Goal: Information Seeking & Learning: Learn about a topic

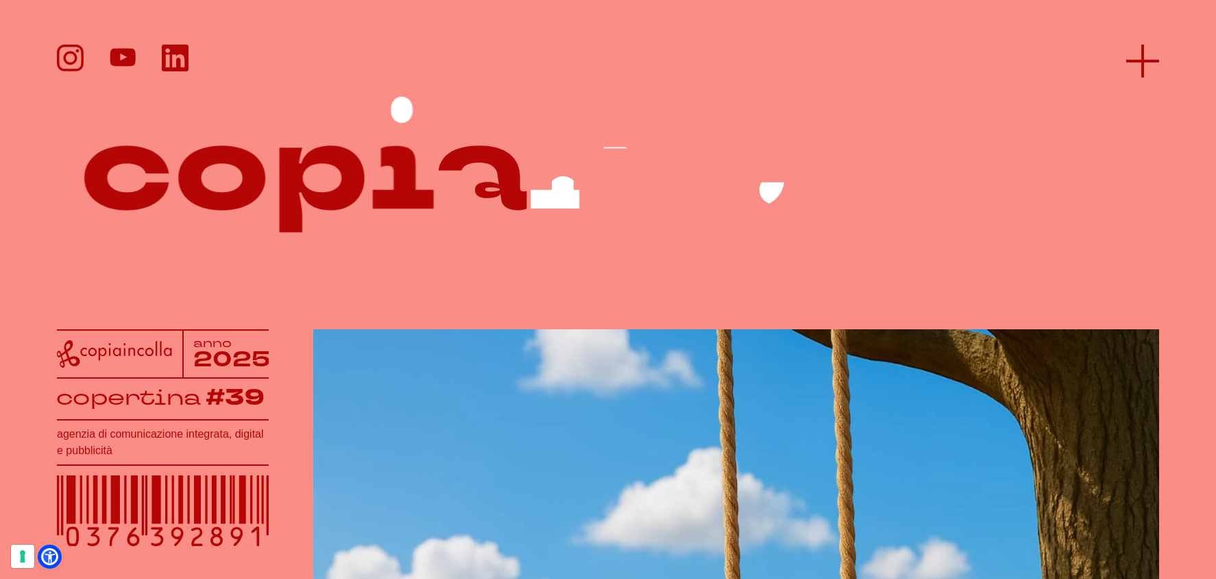
click at [1148, 61] on line at bounding box center [1142, 61] width 33 height 0
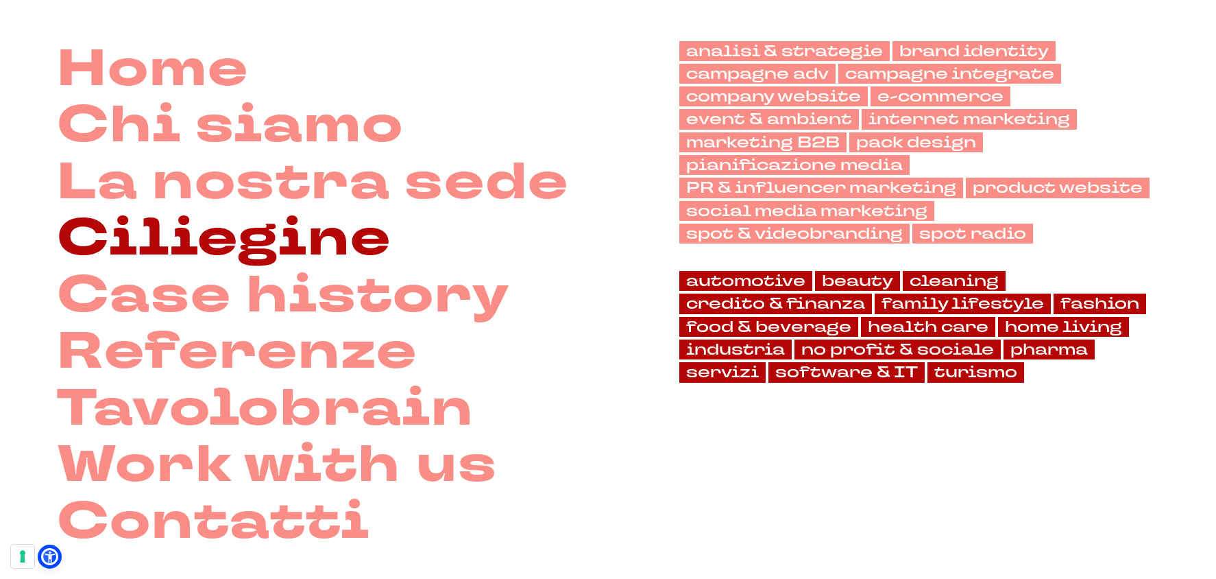
scroll to position [131, 0]
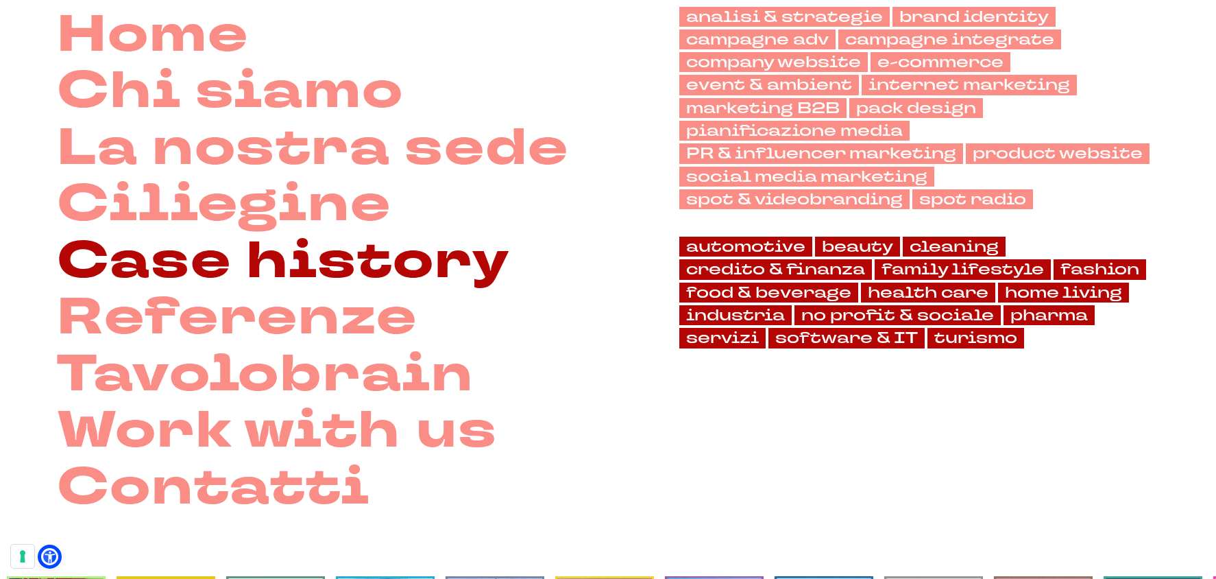
click at [241, 264] on link "Case history" at bounding box center [283, 261] width 453 height 57
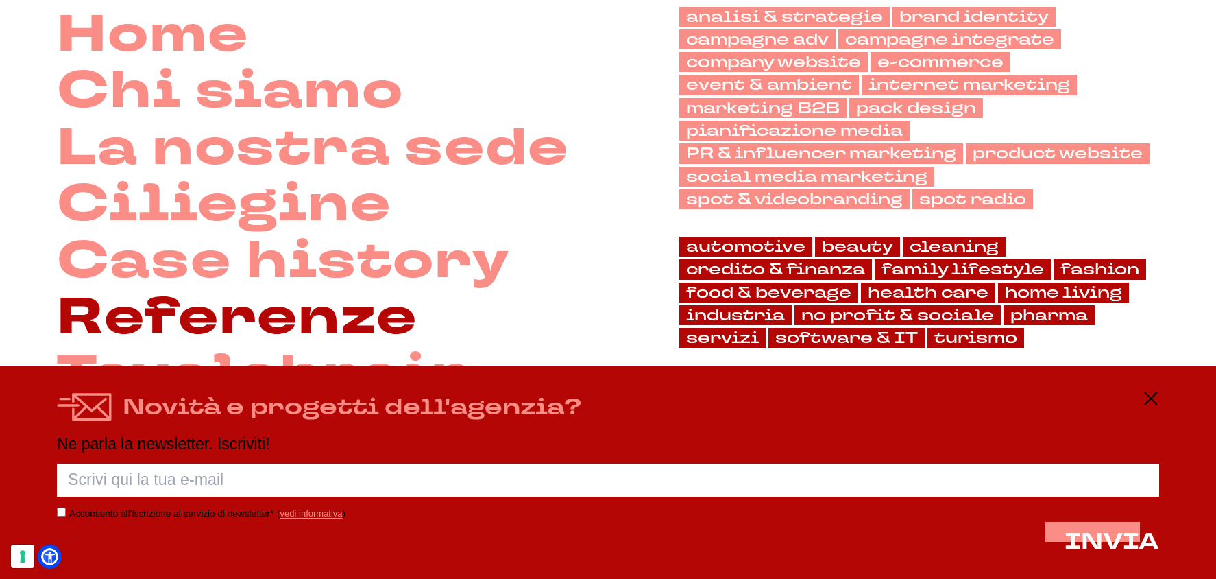
click at [169, 302] on link "Referenze" at bounding box center [237, 317] width 361 height 57
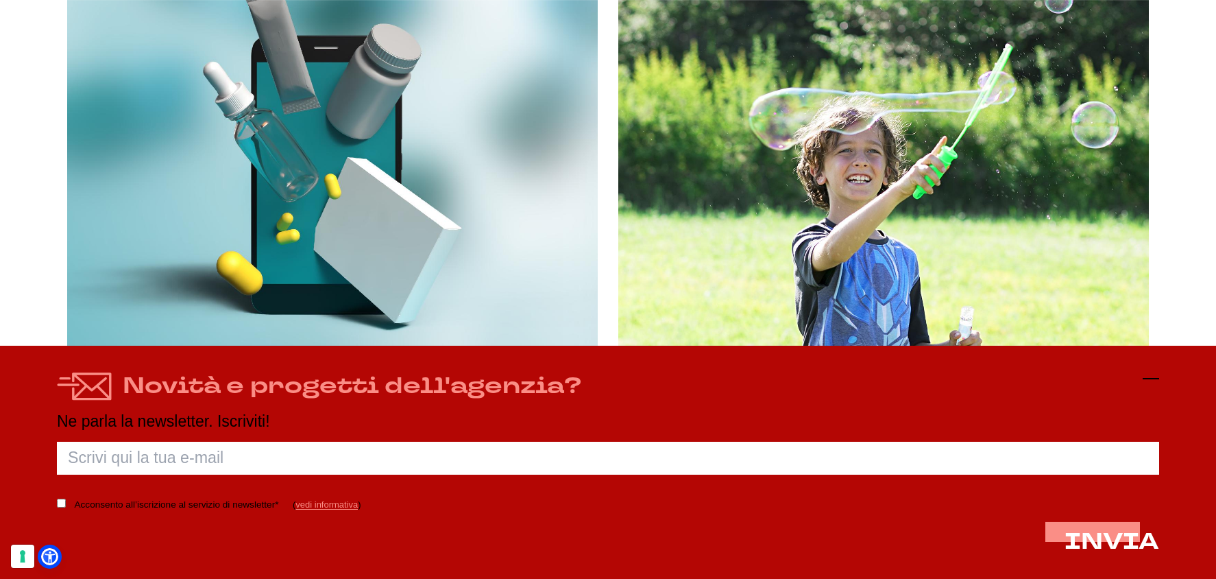
scroll to position [2664, 0]
click at [1146, 379] on icon at bounding box center [1151, 378] width 16 height 16
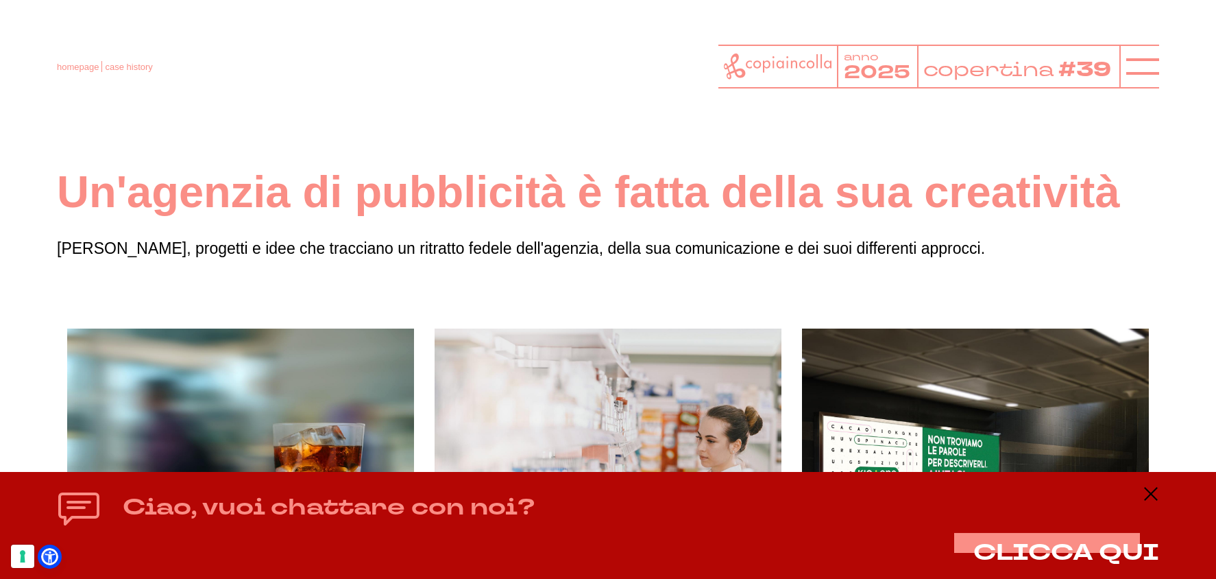
scroll to position [0, 0]
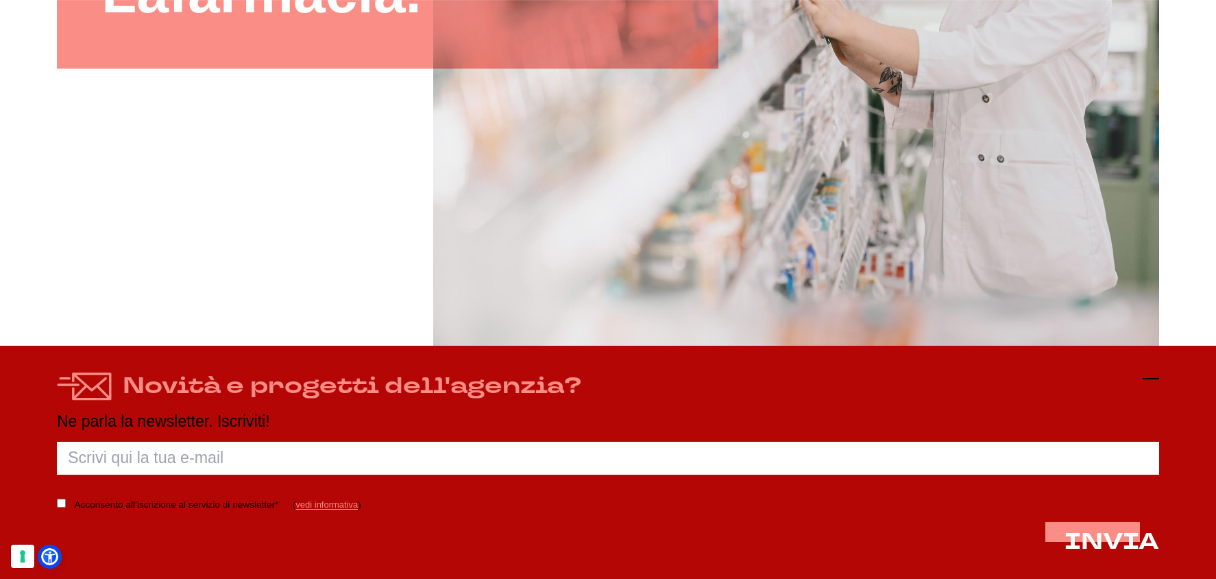
click at [1150, 381] on icon at bounding box center [1151, 378] width 16 height 16
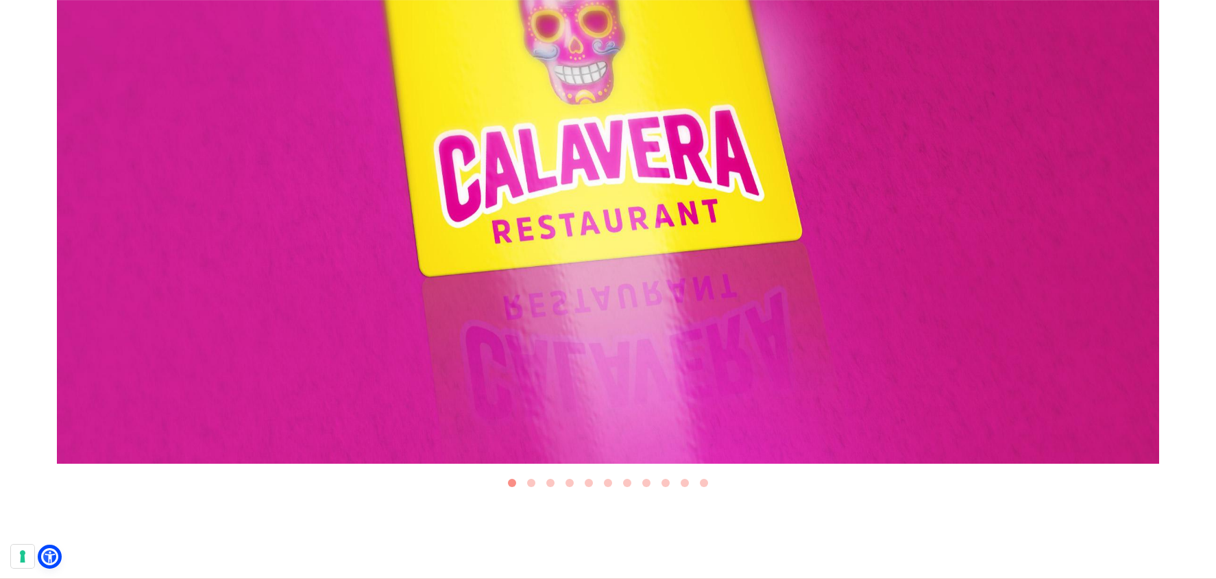
scroll to position [599, 0]
click at [530, 481] on button "Go to slide 2" at bounding box center [531, 482] width 8 height 8
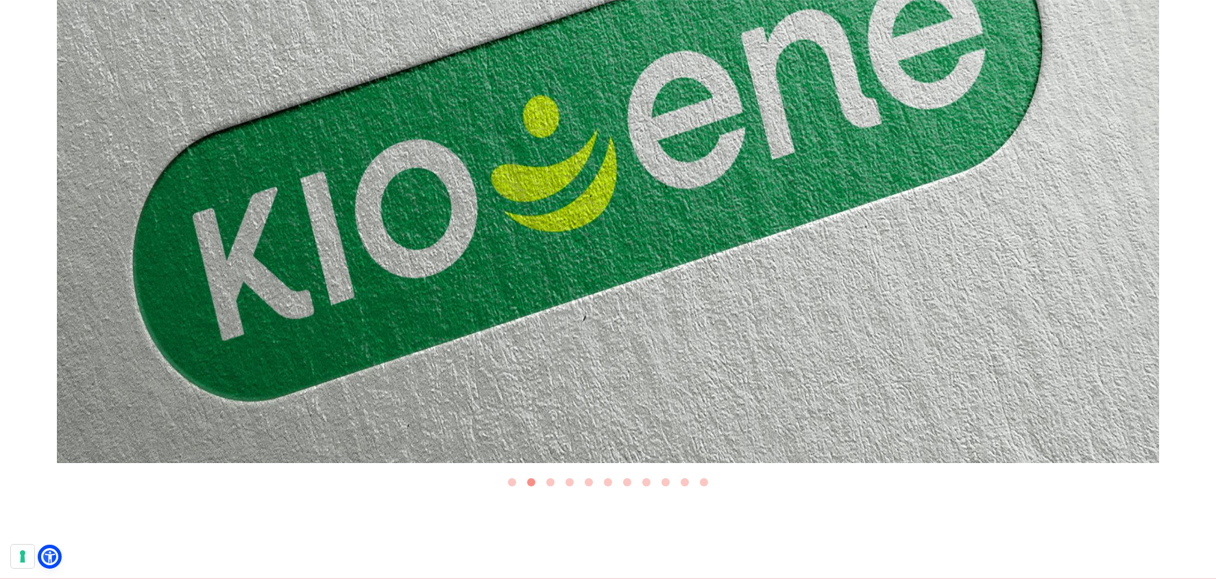
click at [537, 193] on img "2 of 11" at bounding box center [608, 152] width 1102 height 620
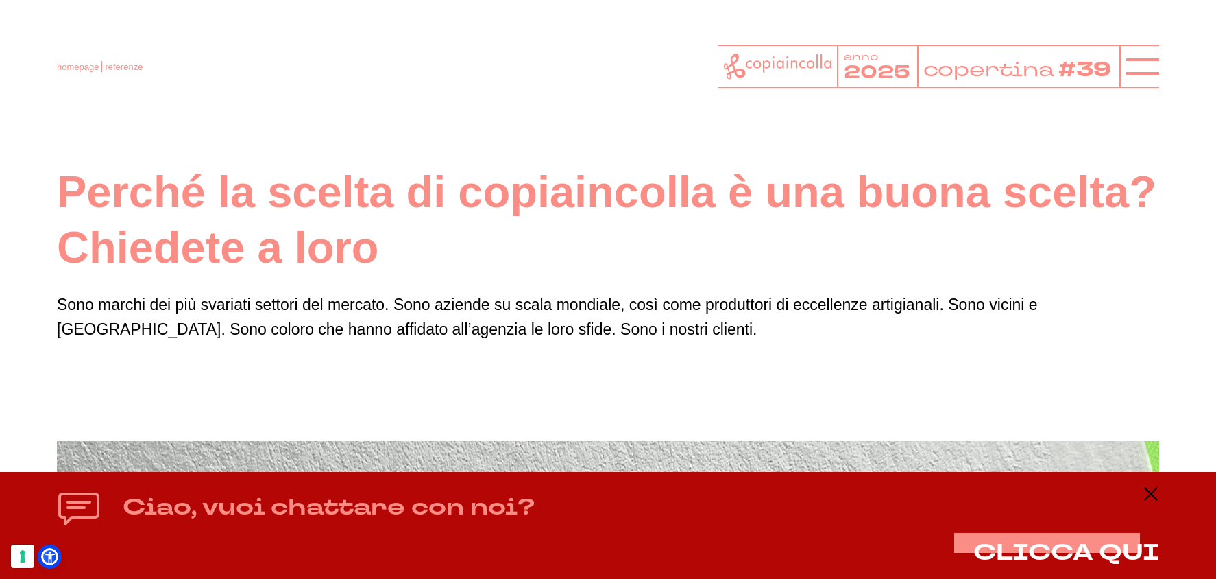
scroll to position [0, 0]
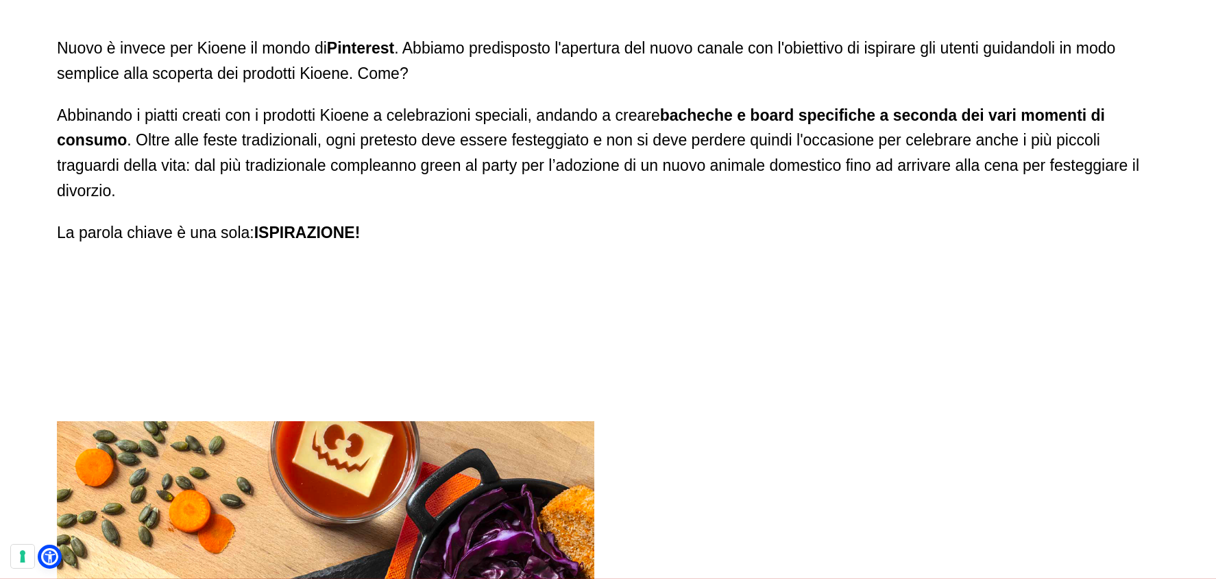
scroll to position [5699, 0]
